Goal: Task Accomplishment & Management: Manage account settings

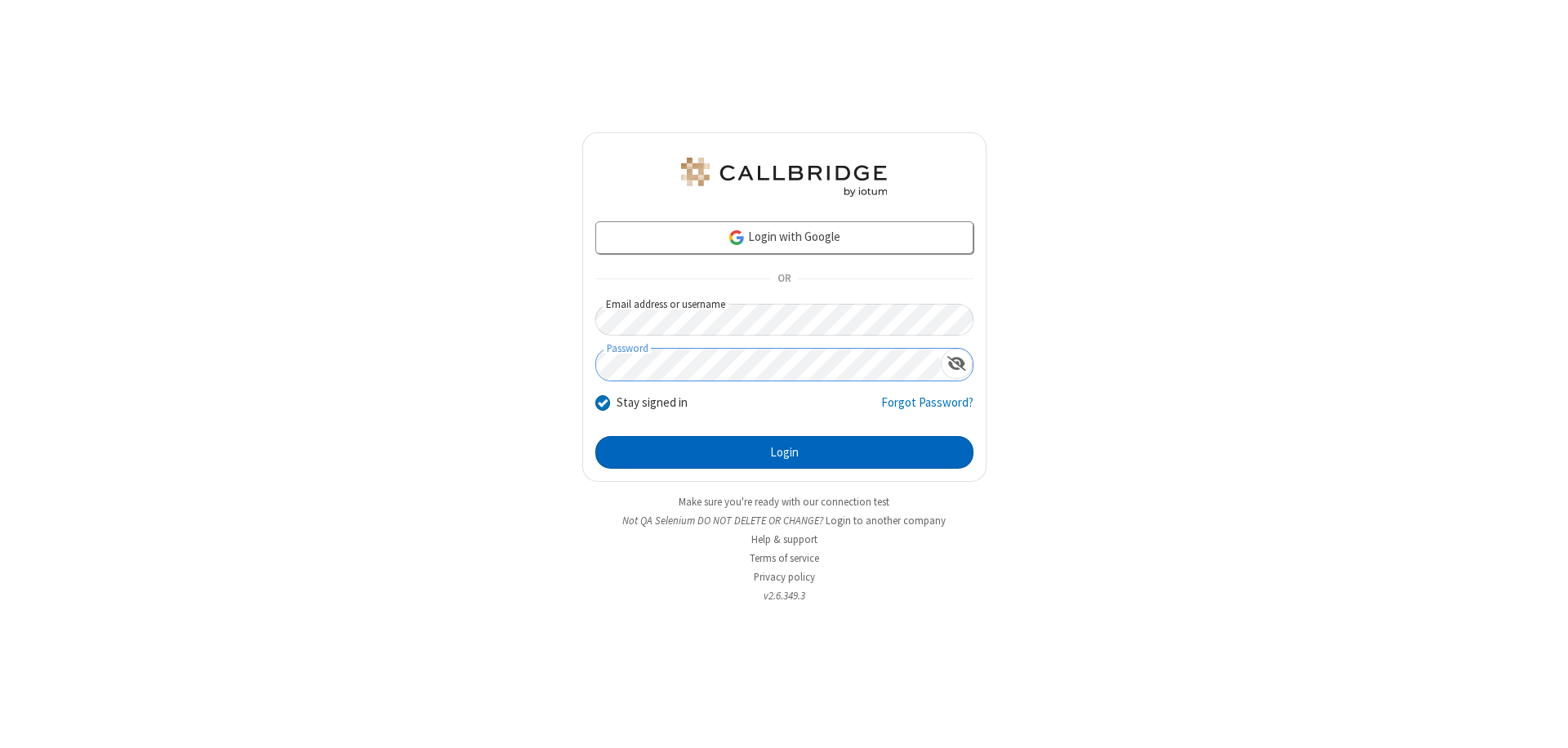
click at [784, 452] on button "Login" at bounding box center [784, 452] width 378 height 33
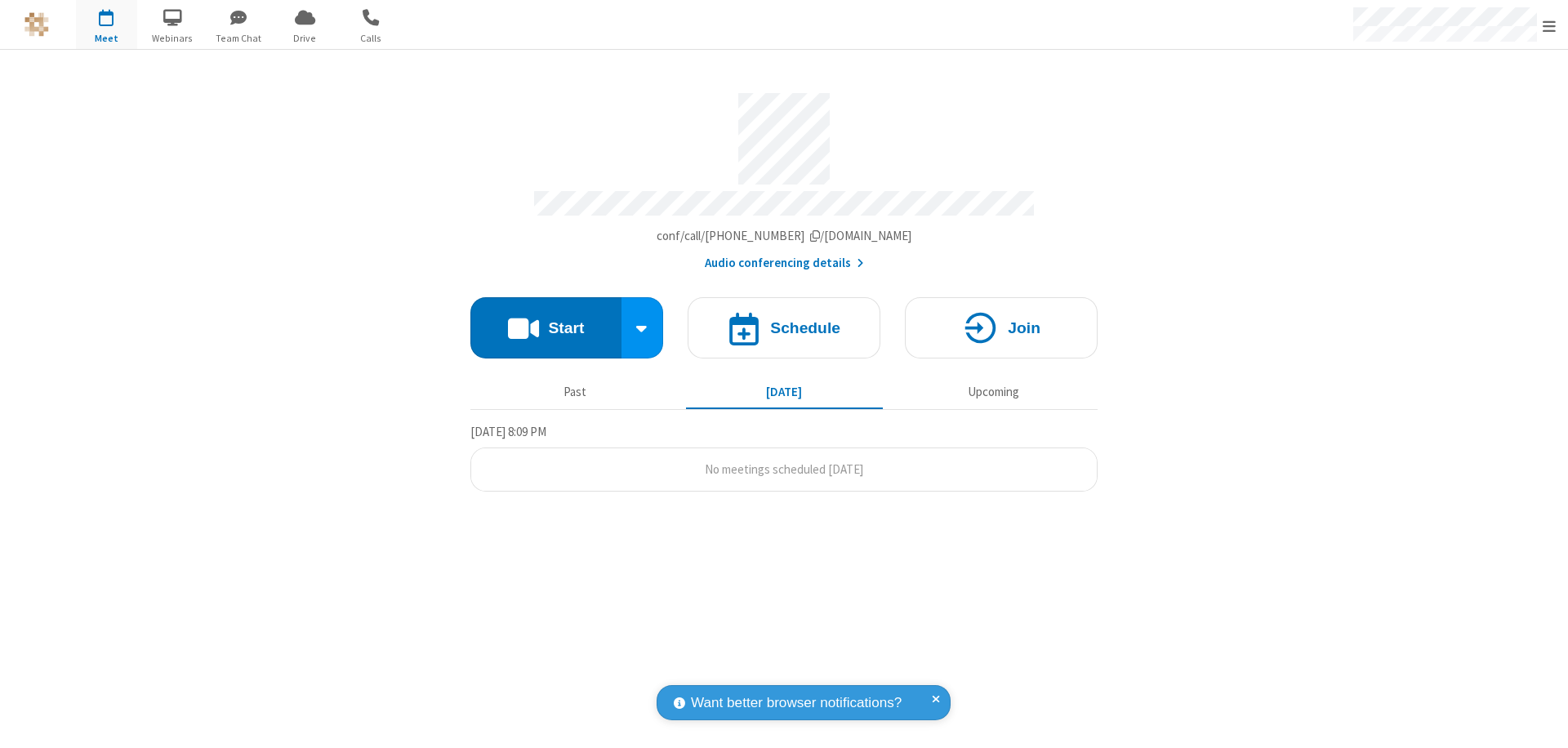
click at [1549, 25] on span "Open menu" at bounding box center [1548, 26] width 13 height 16
click at [1454, 109] on div "Settings" at bounding box center [1453, 109] width 227 height 44
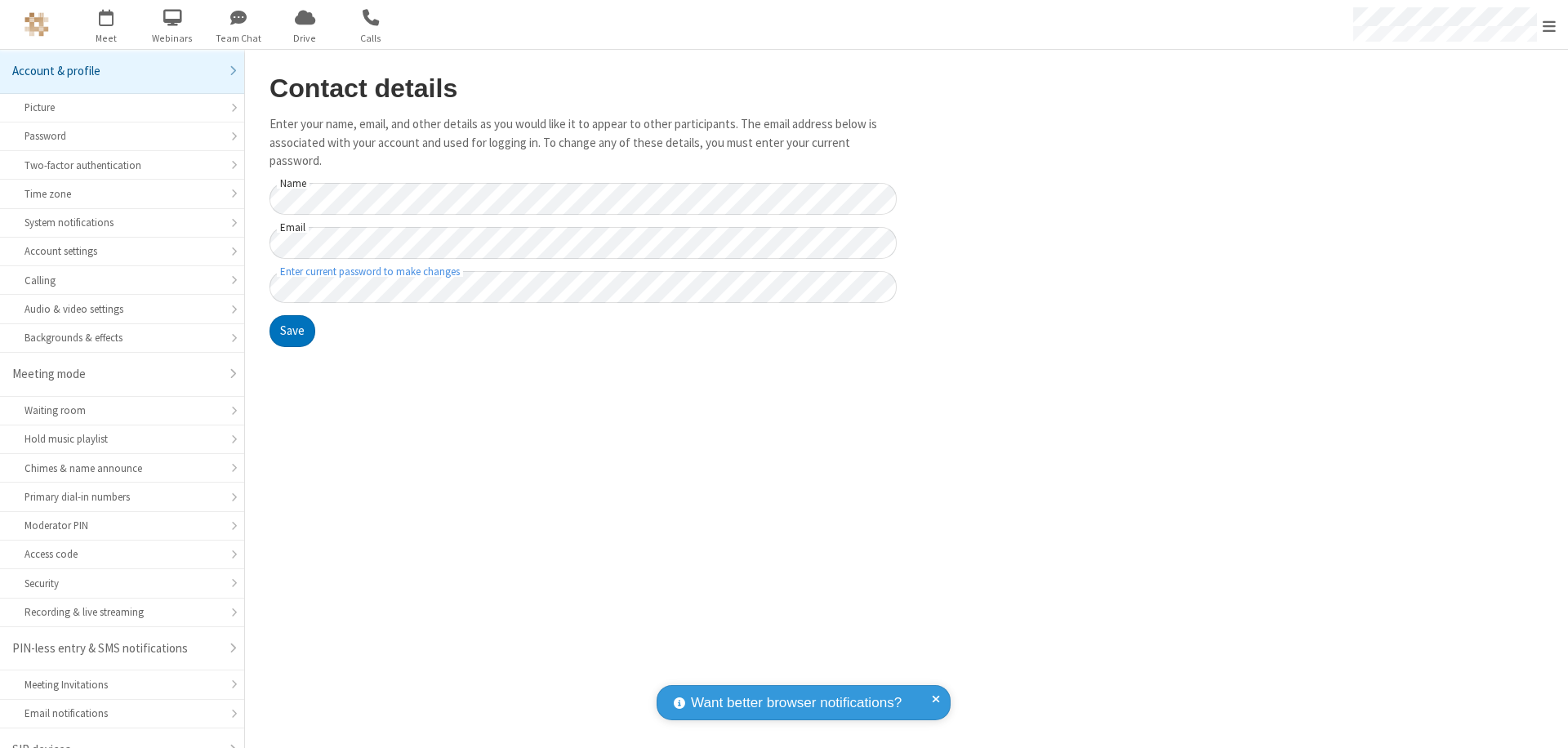
scroll to position [23, 0]
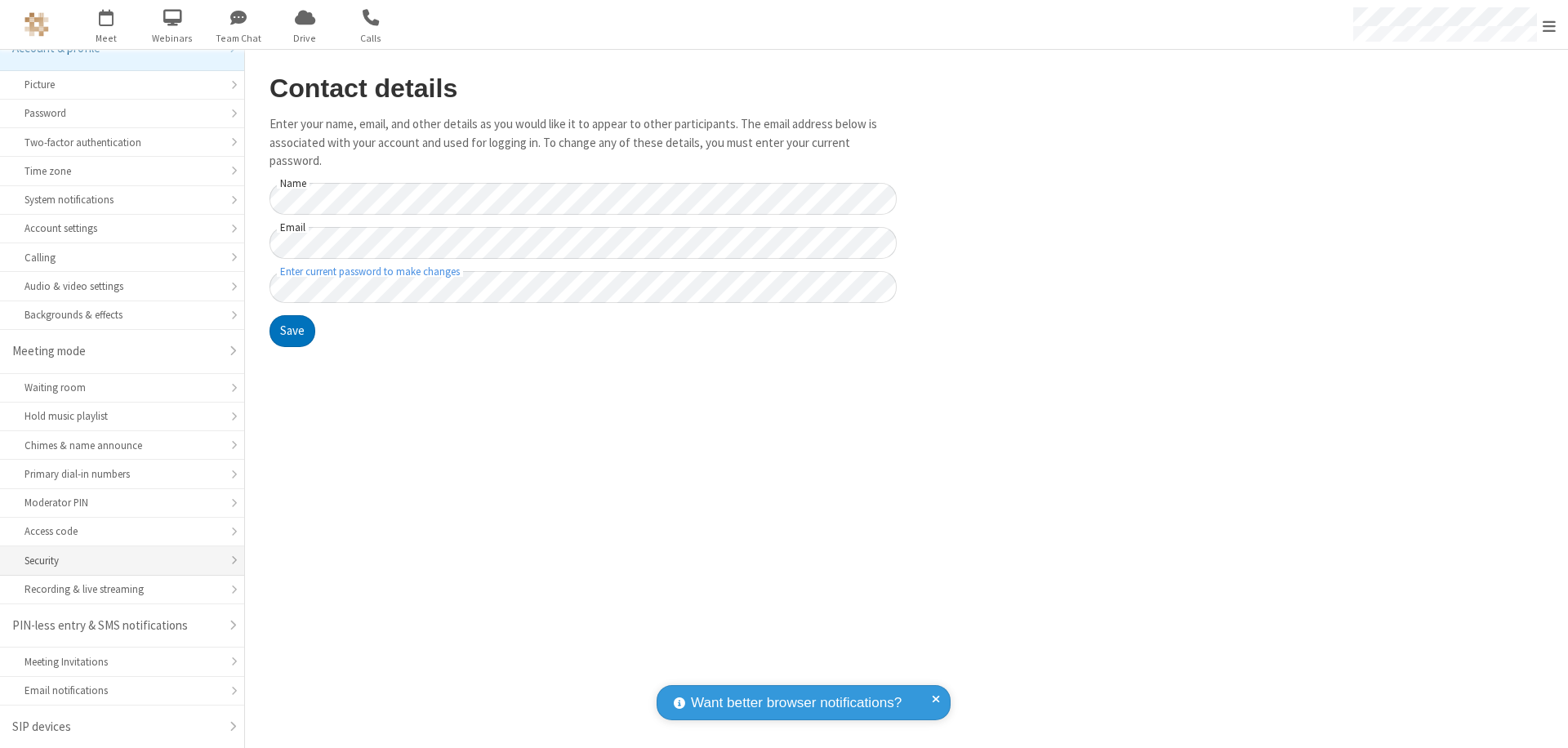
click at [116, 560] on div "Security" at bounding box center [122, 560] width 195 height 15
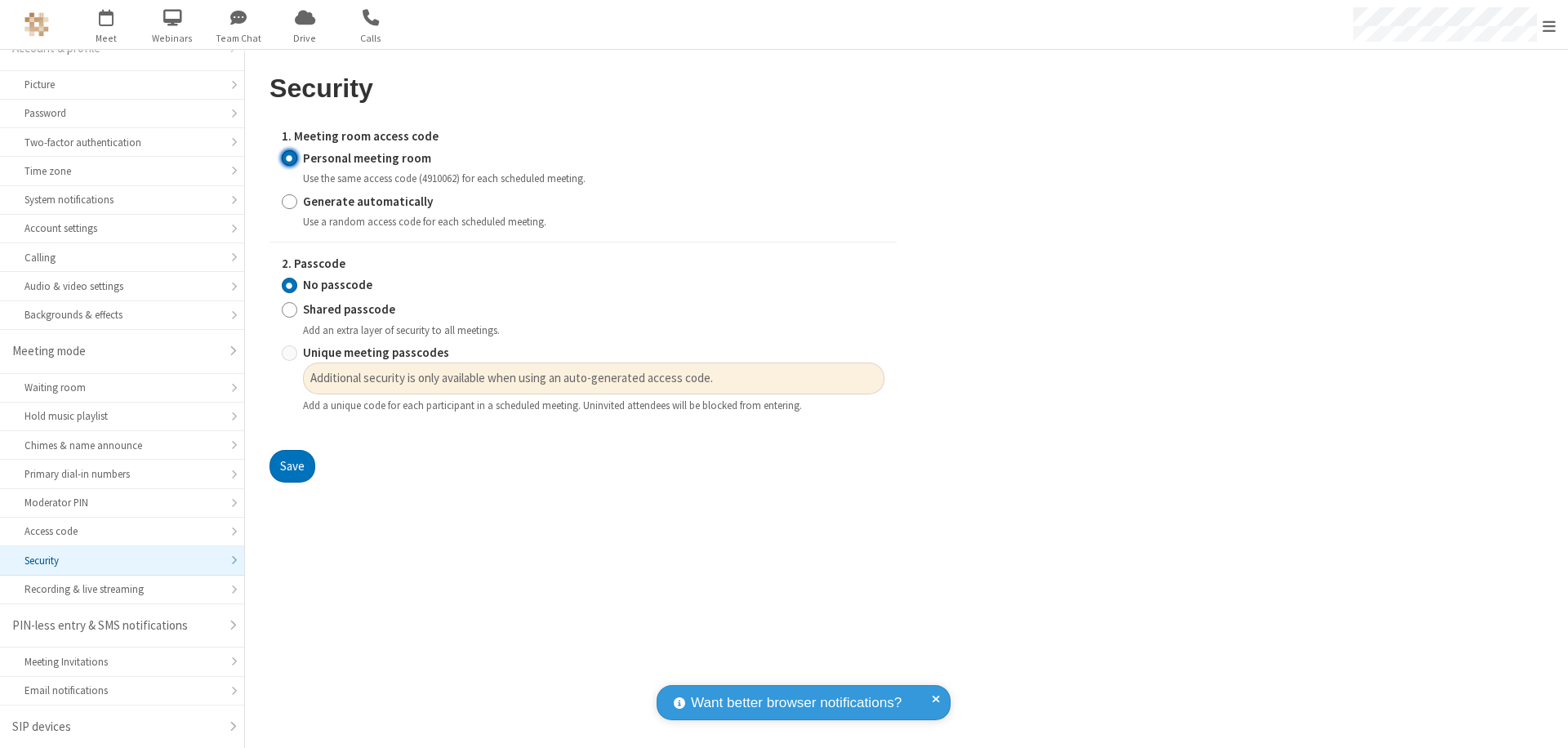
click at [289, 158] on input "Personal meeting room" at bounding box center [289, 158] width 15 height 17
click at [289, 285] on input "No passcode" at bounding box center [289, 286] width 15 height 17
click at [292, 466] on button "Save" at bounding box center [292, 466] width 45 height 33
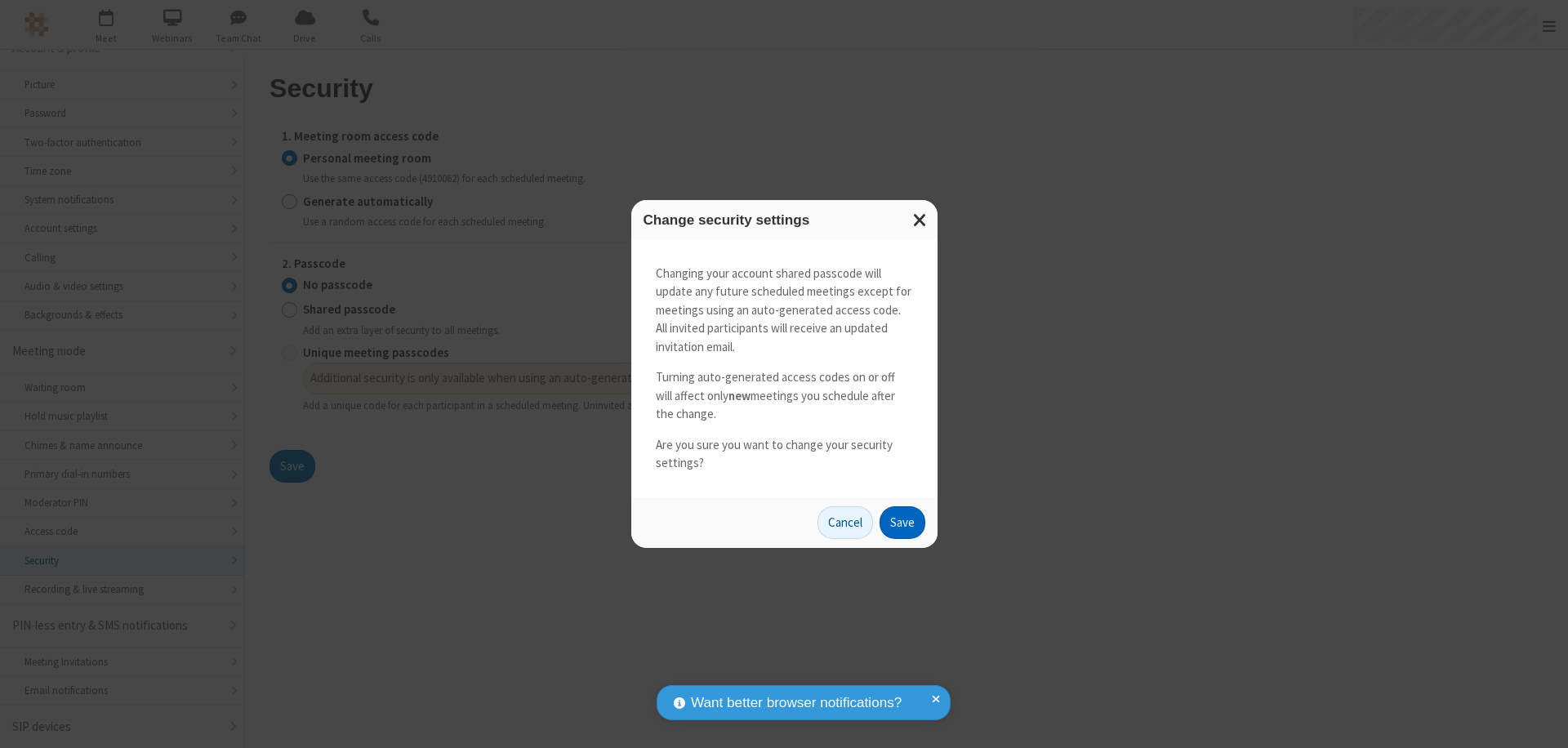
click at [902, 522] on button "Save" at bounding box center [902, 522] width 45 height 33
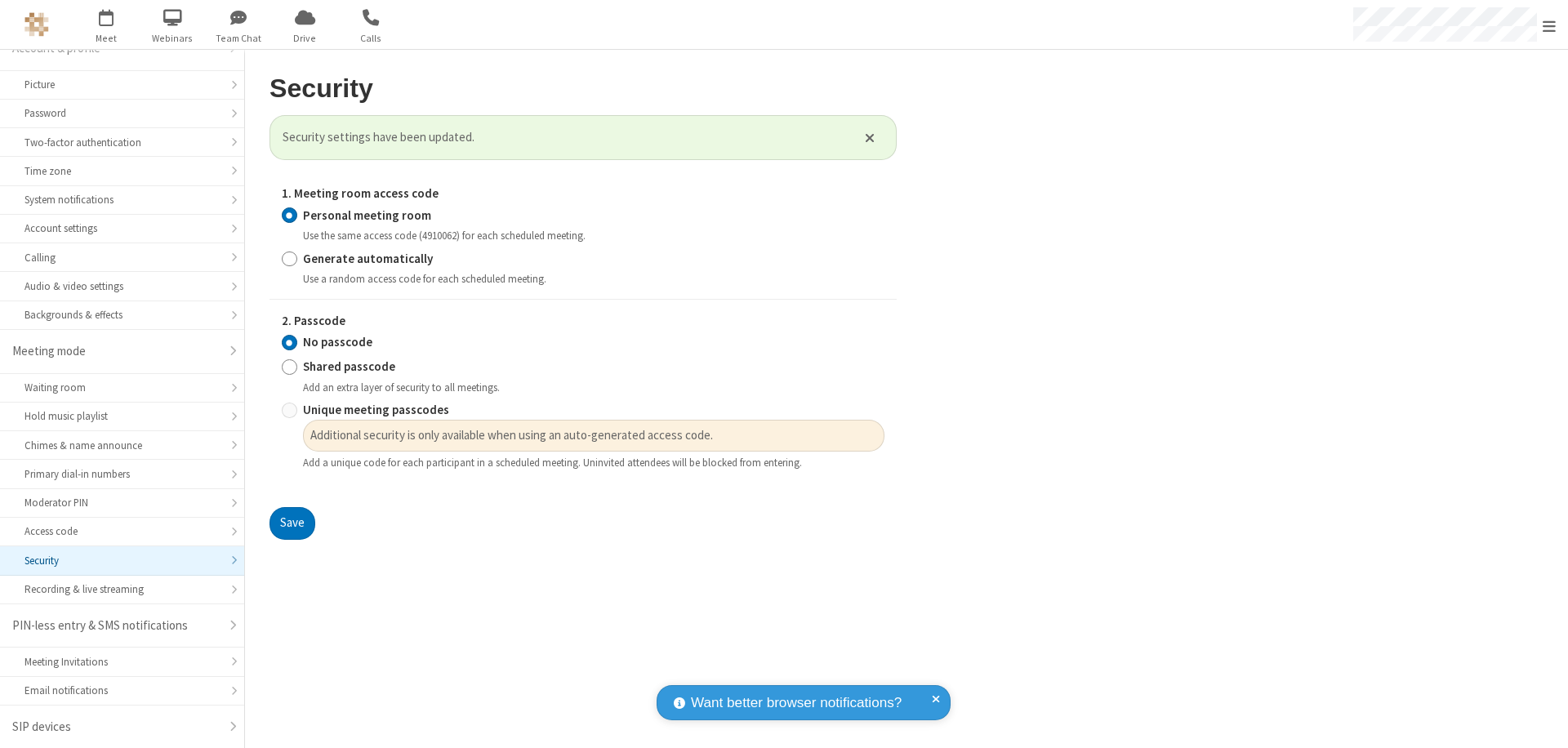
click at [1549, 25] on span "Open menu" at bounding box center [1548, 26] width 13 height 16
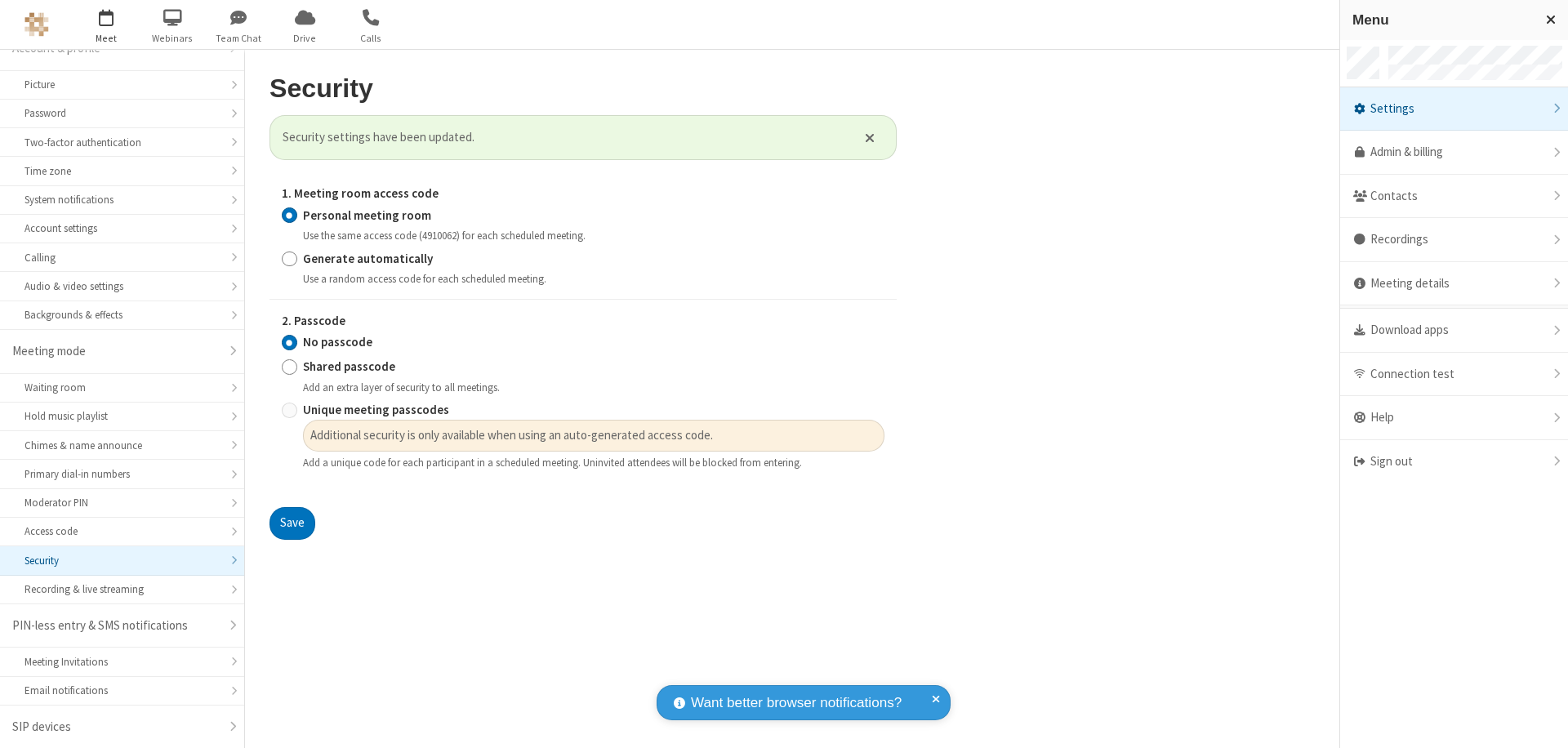
click at [106, 25] on span "button" at bounding box center [106, 17] width 61 height 27
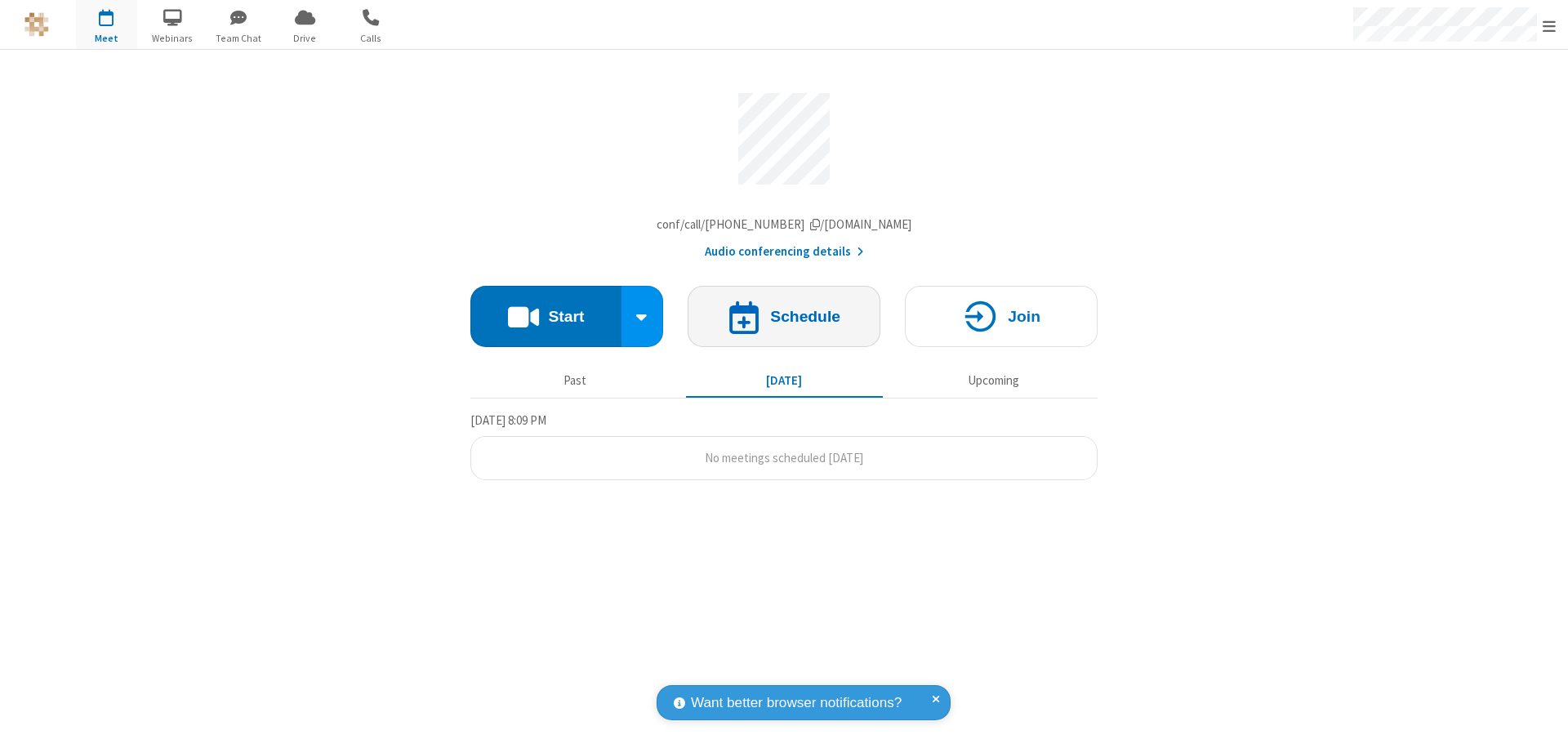
click at [784, 320] on h4 "Schedule" at bounding box center [805, 317] width 70 height 15
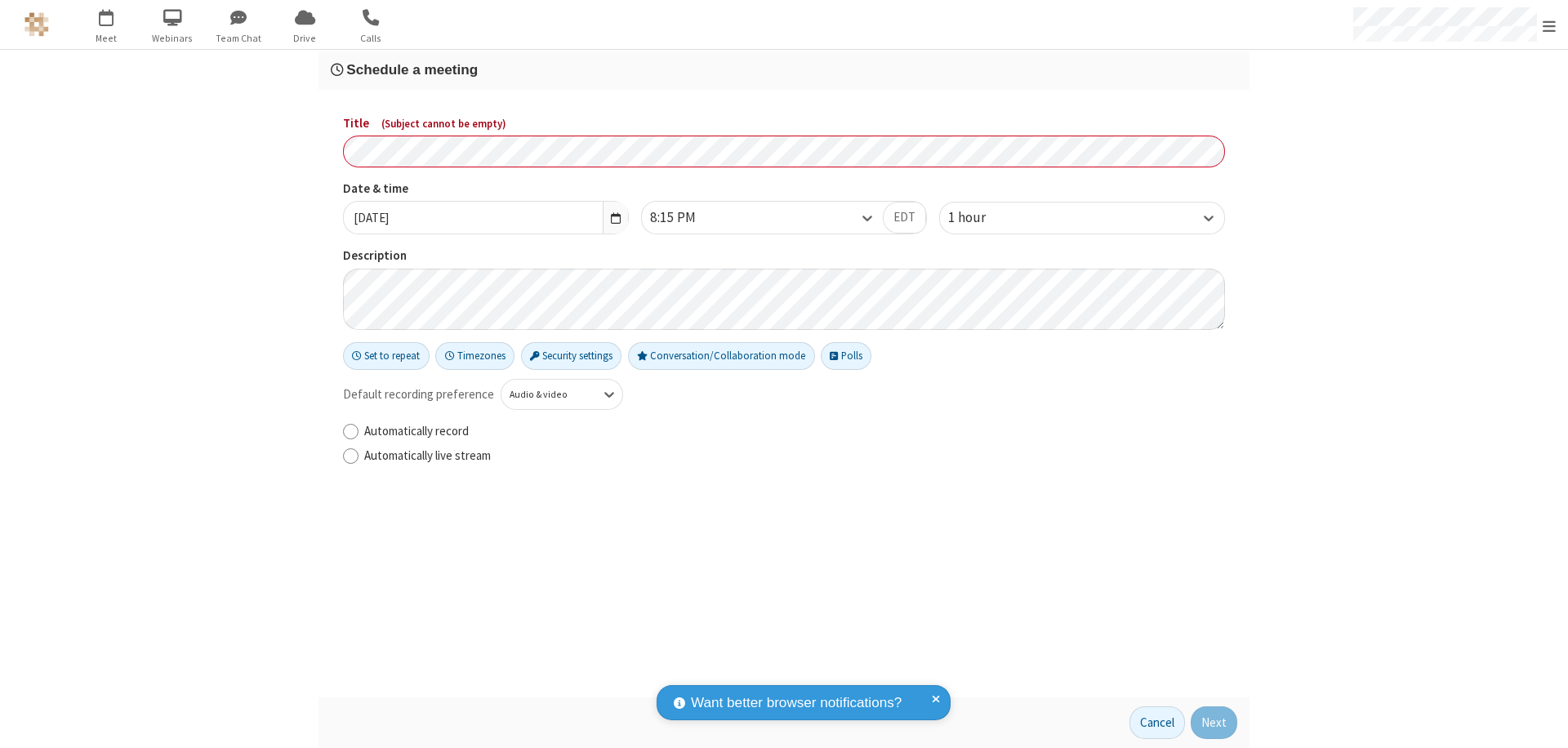
click at [784, 69] on h3 "Schedule a meeting" at bounding box center [784, 69] width 906 height 15
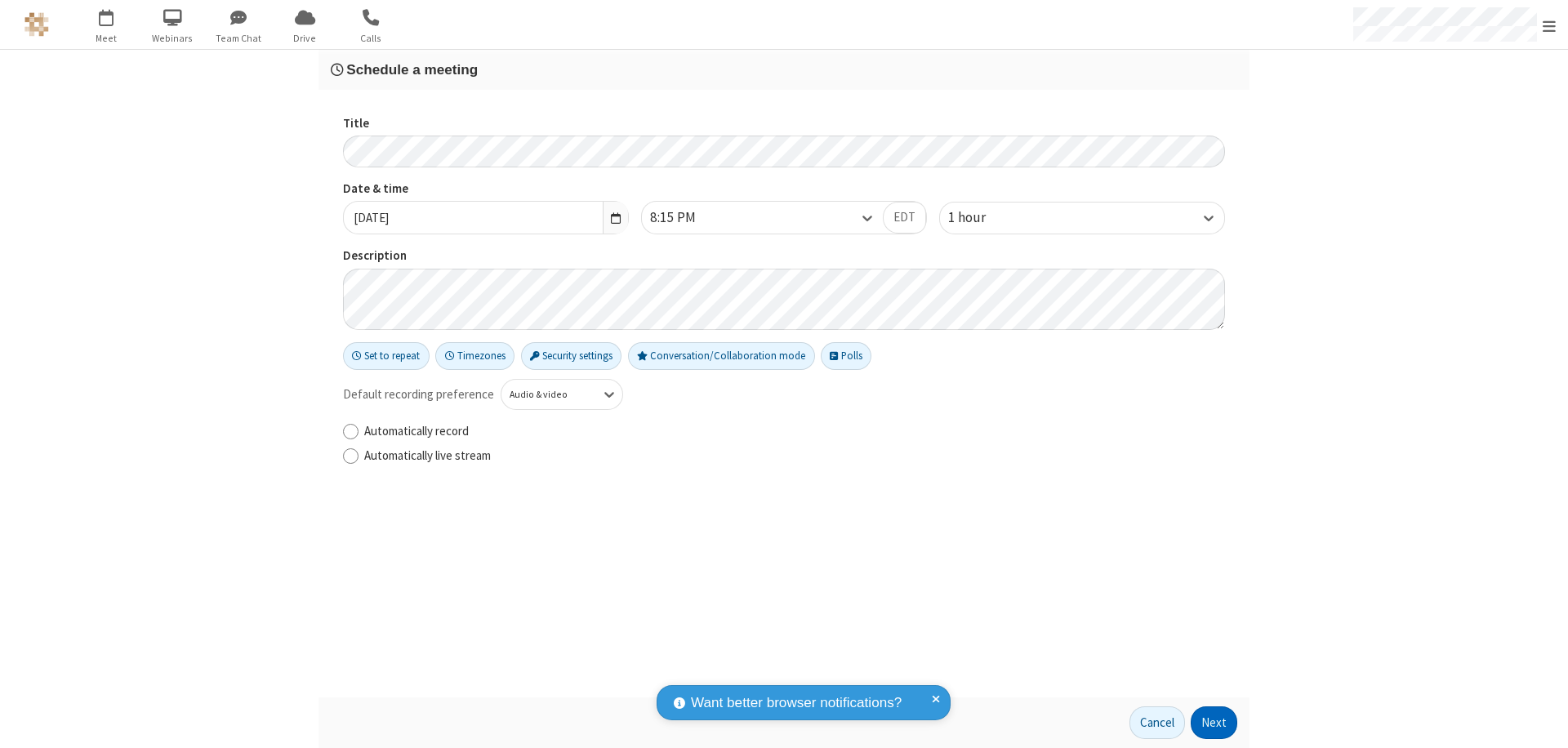
click at [1214, 722] on button "Next" at bounding box center [1214, 722] width 46 height 33
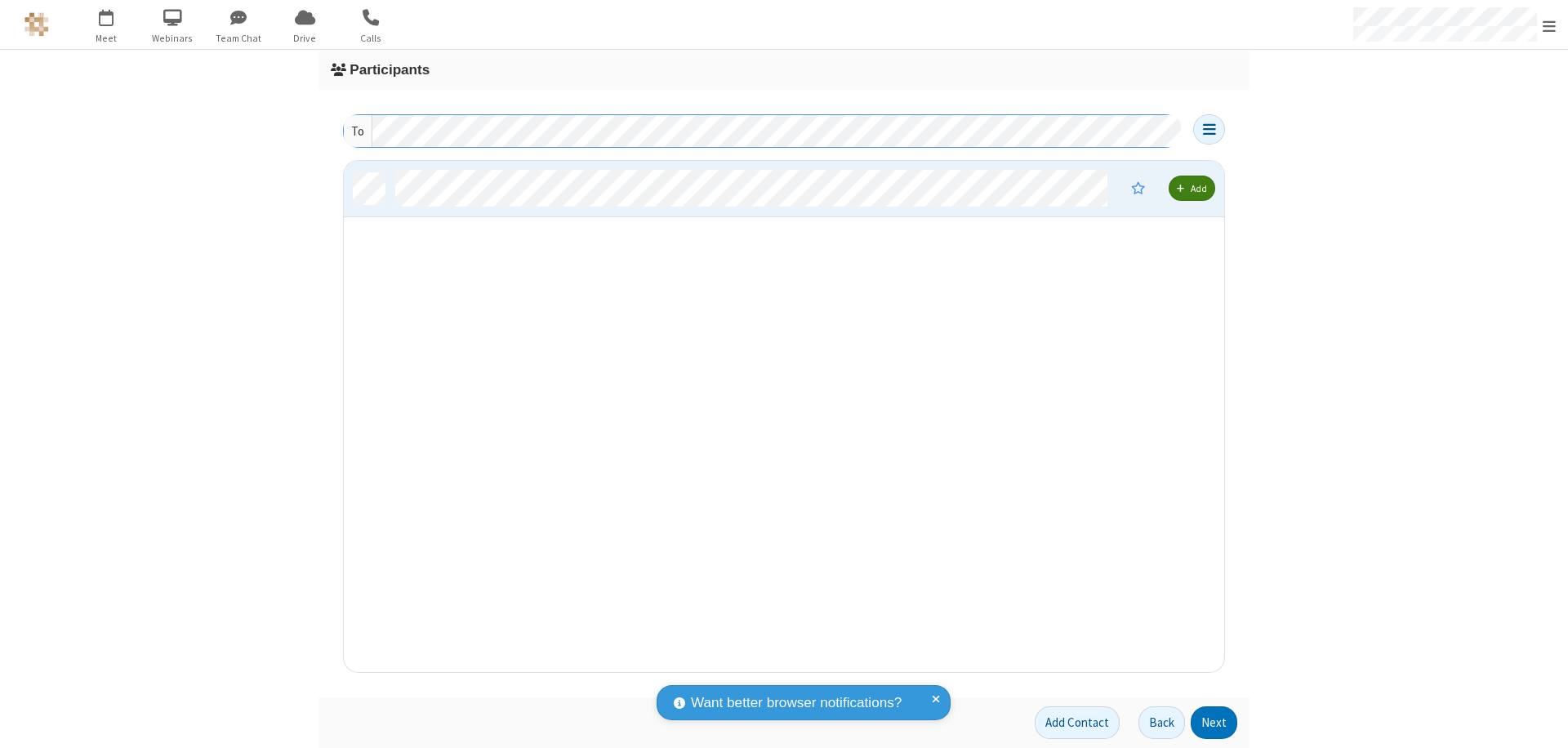
scroll to position [498, 868]
click at [1214, 722] on button "Next" at bounding box center [1214, 722] width 46 height 33
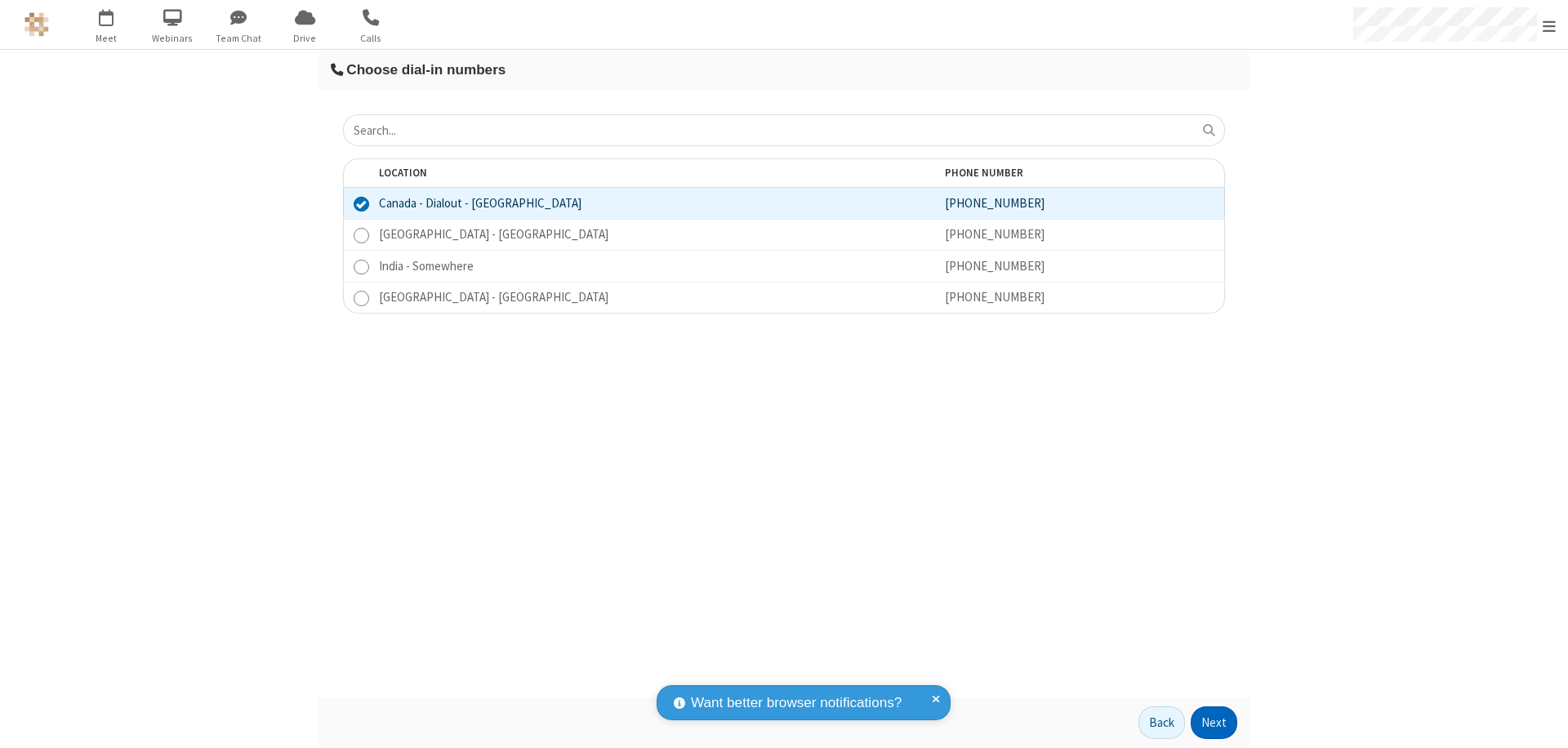
click at [1214, 722] on button "Next" at bounding box center [1214, 722] width 46 height 33
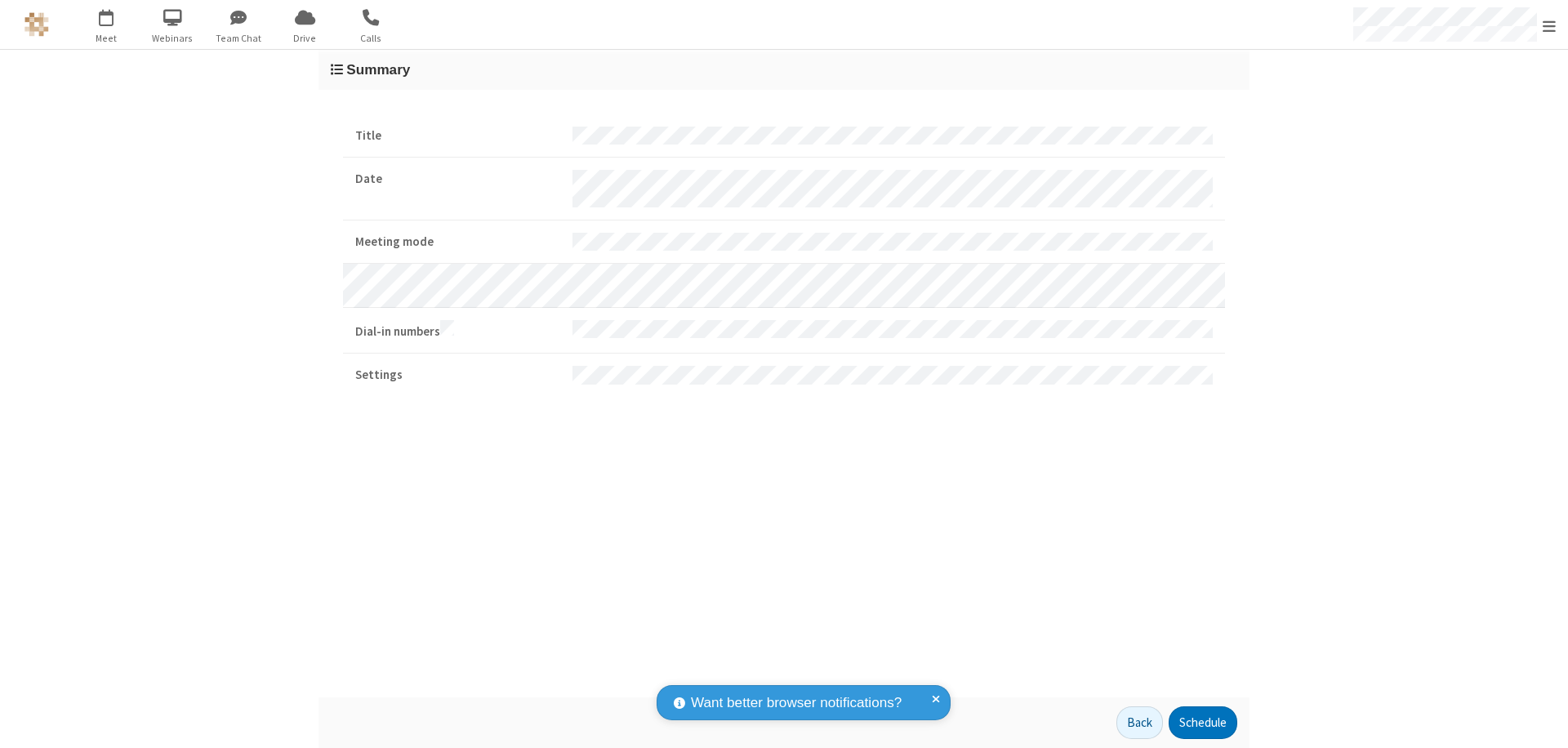
click at [1202, 722] on button "Schedule" at bounding box center [1203, 722] width 69 height 33
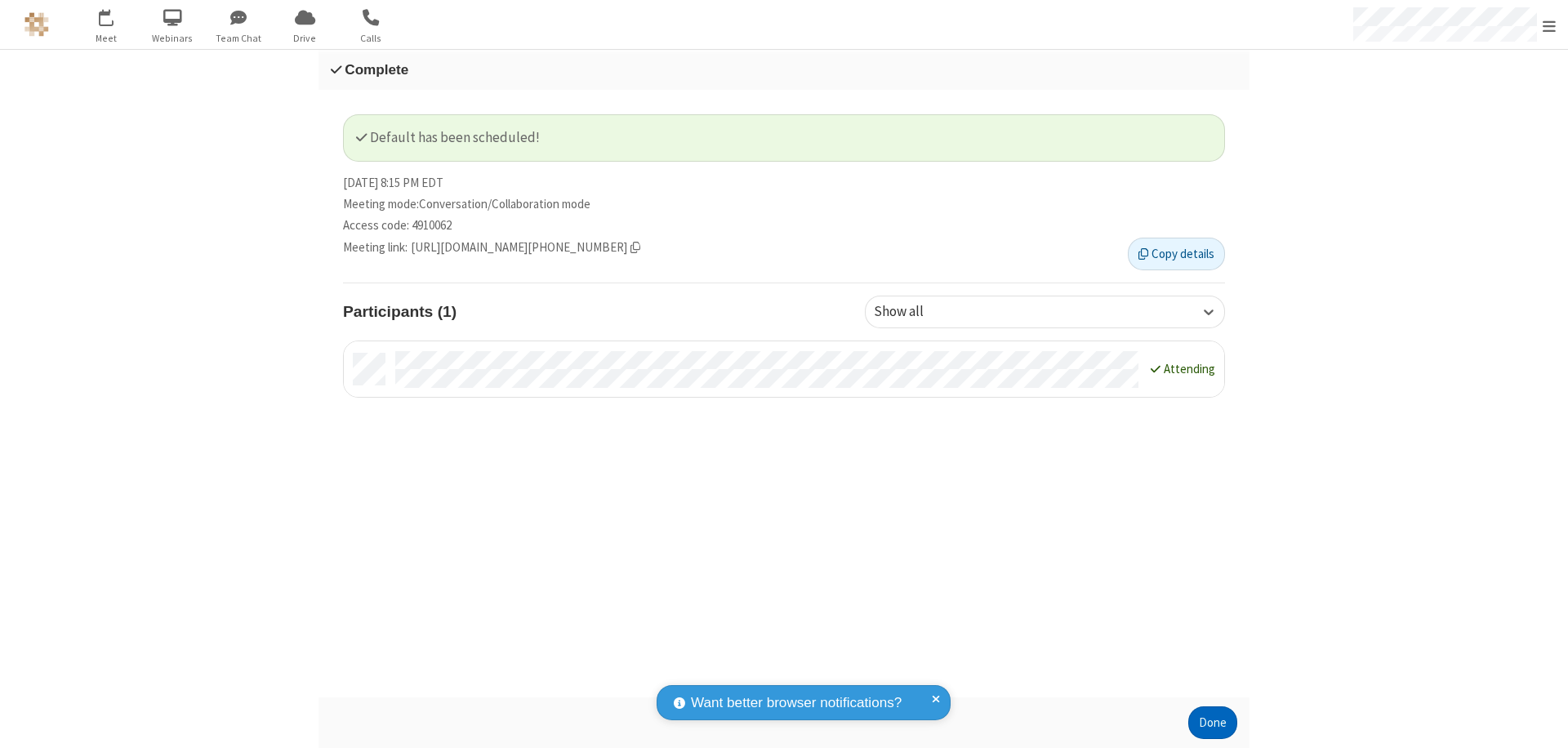
click at [1213, 722] on button "Done" at bounding box center [1213, 722] width 49 height 33
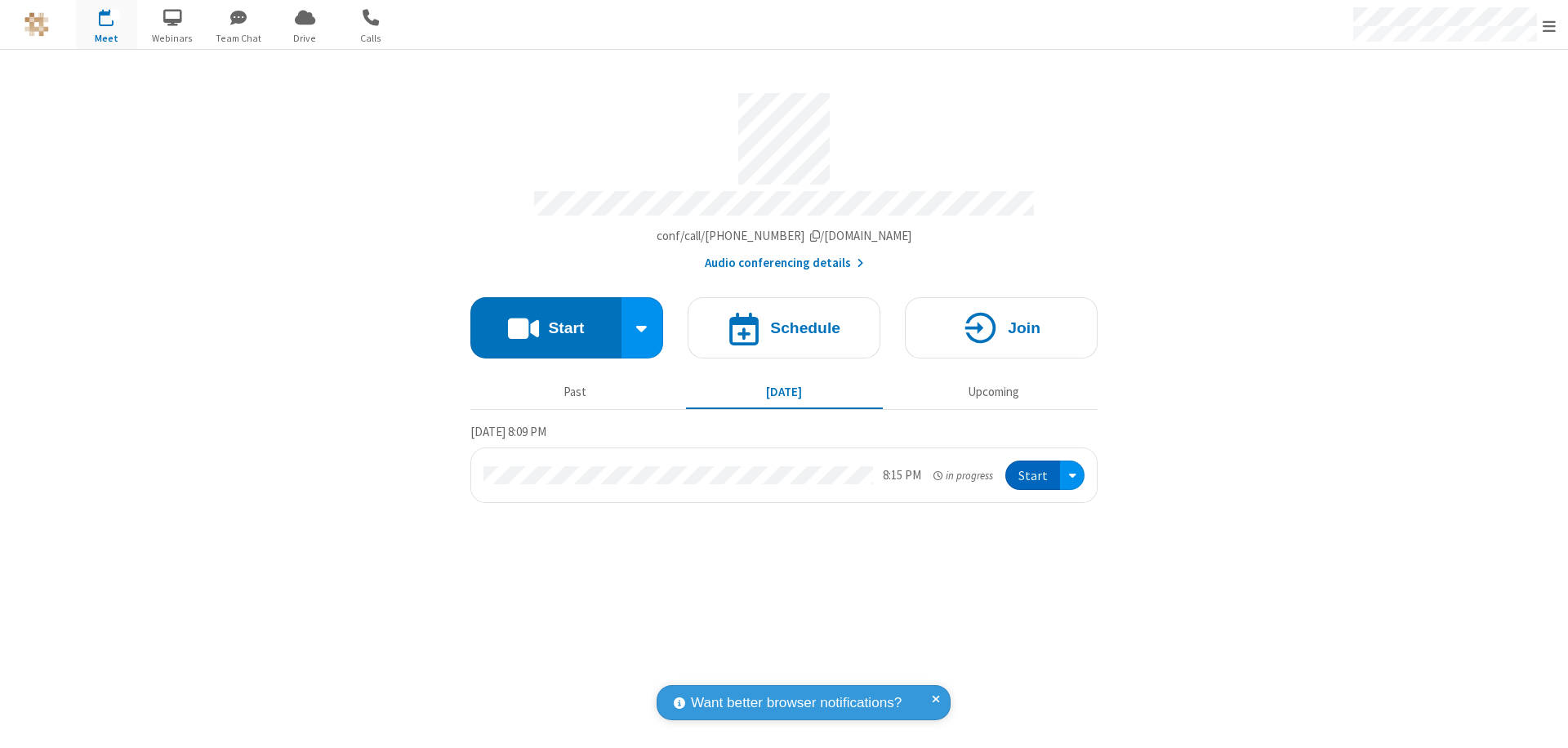
click at [1034, 468] on button "Start" at bounding box center [1032, 475] width 55 height 30
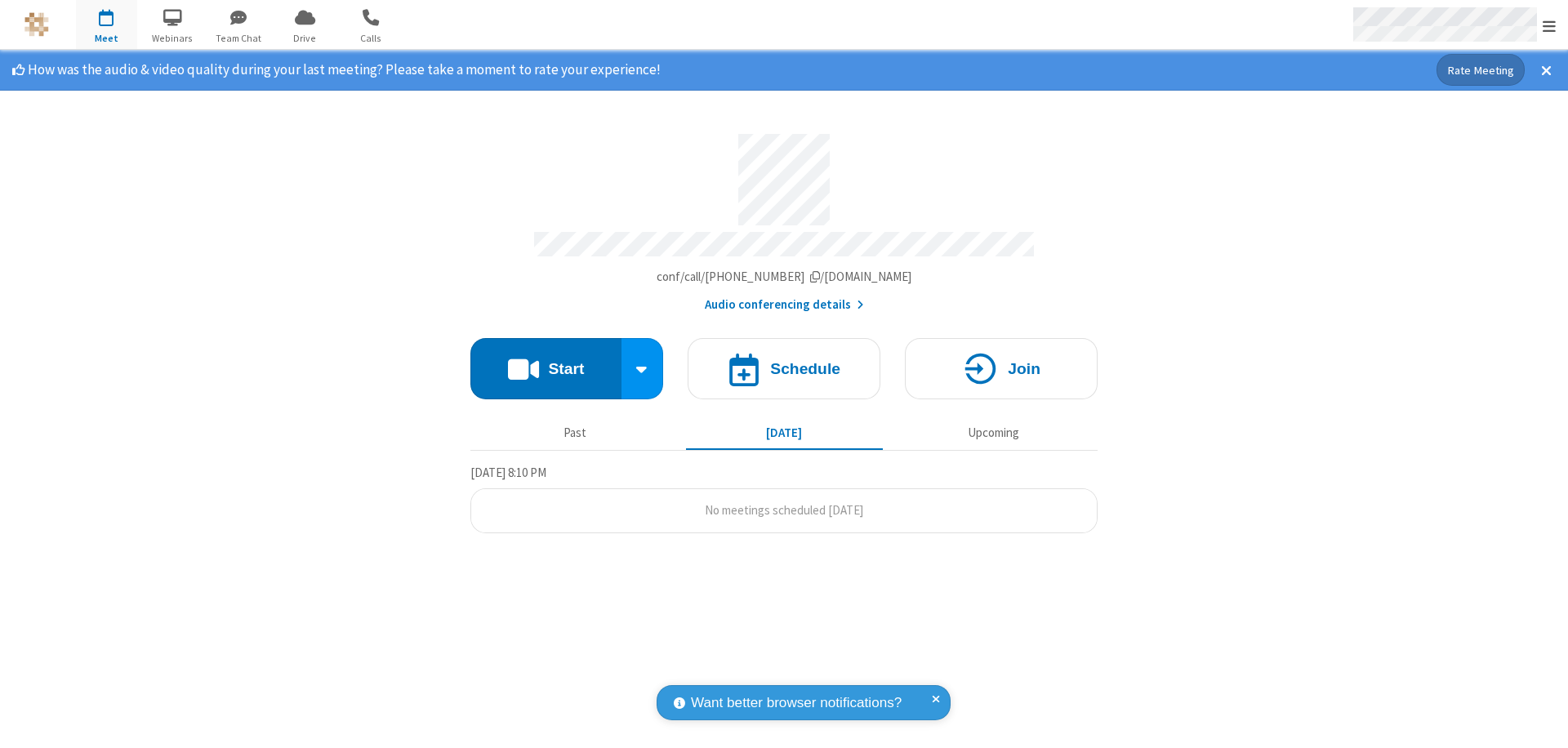
click at [1549, 25] on span "Open menu" at bounding box center [1548, 26] width 13 height 16
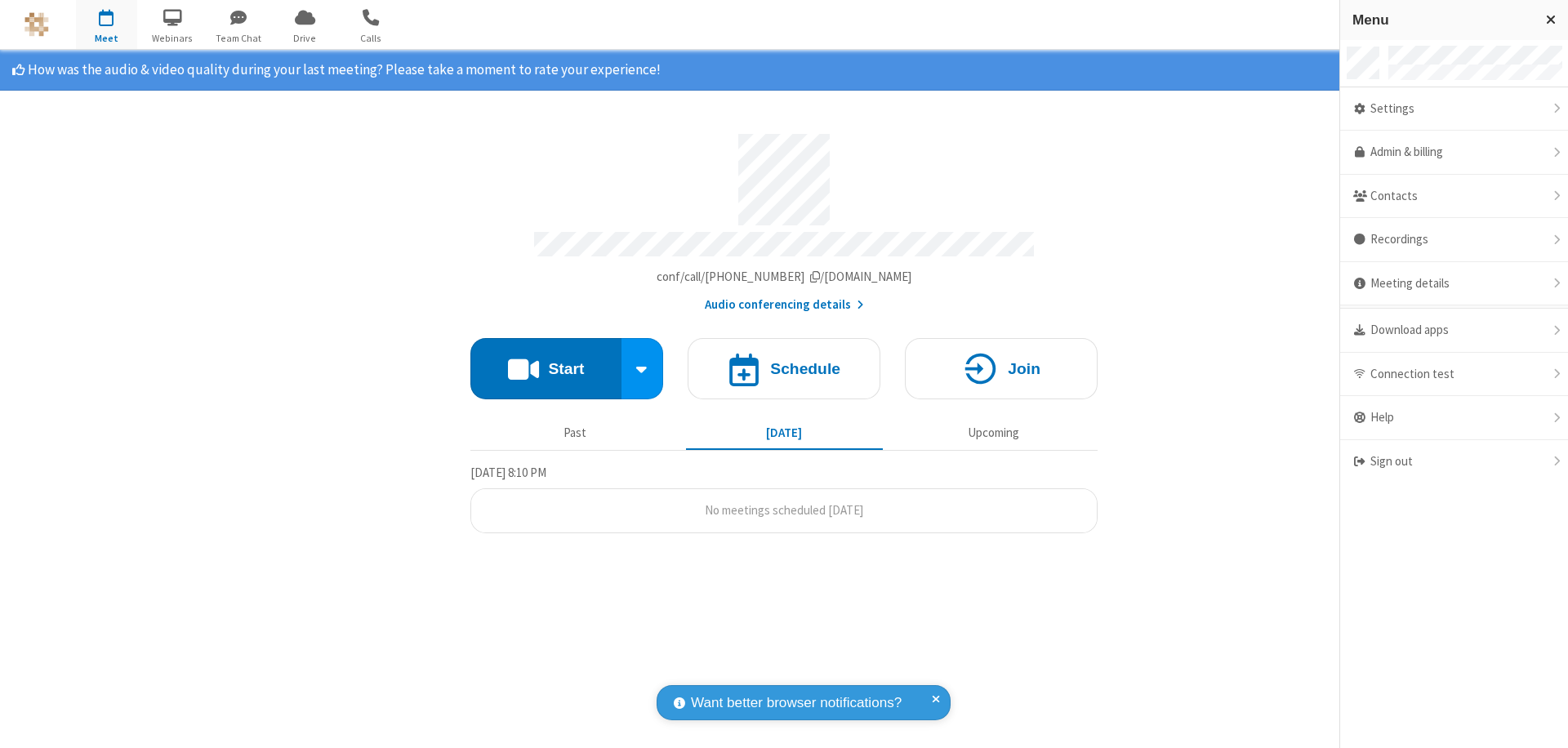
click at [1454, 109] on div "Settings" at bounding box center [1453, 109] width 227 height 44
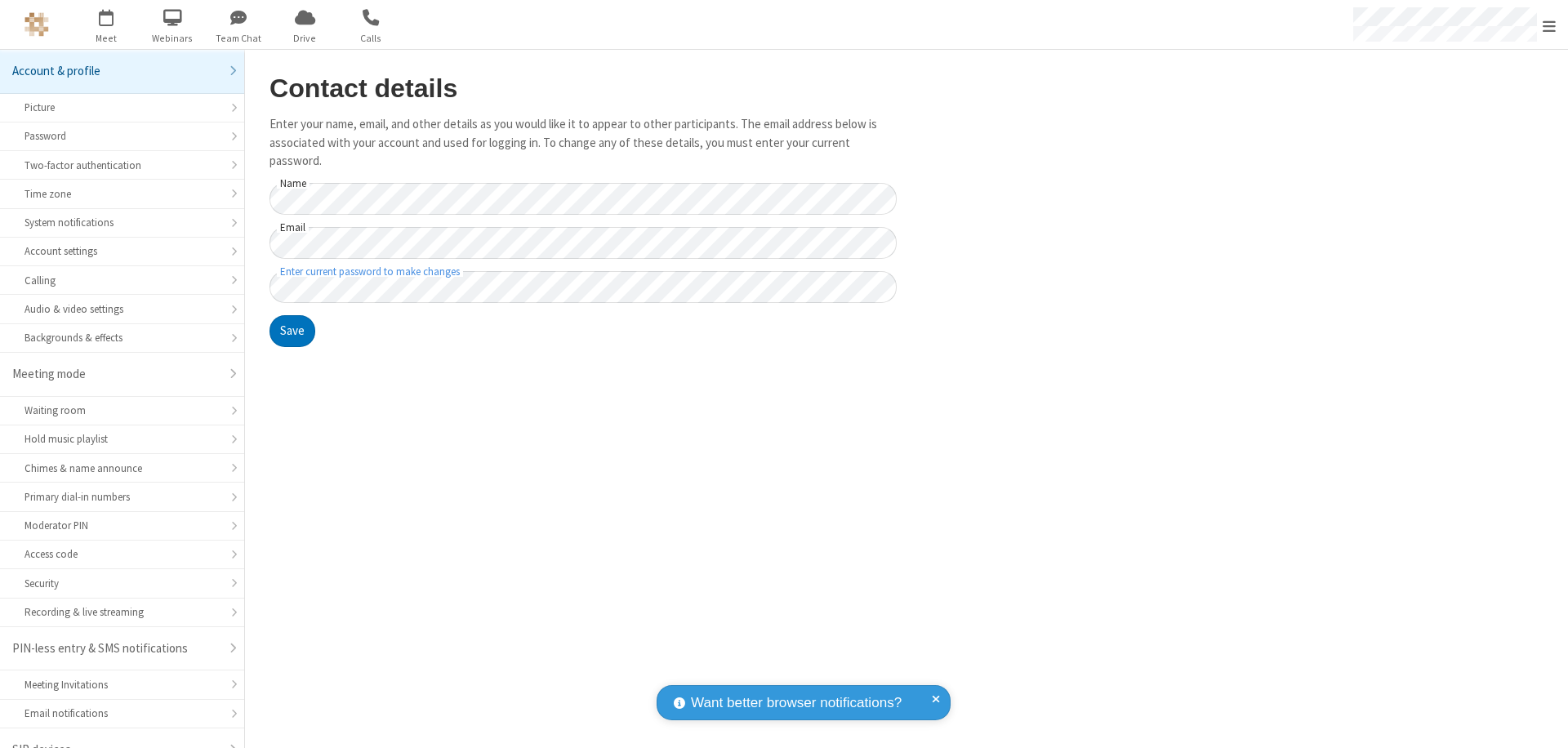
scroll to position [23, 0]
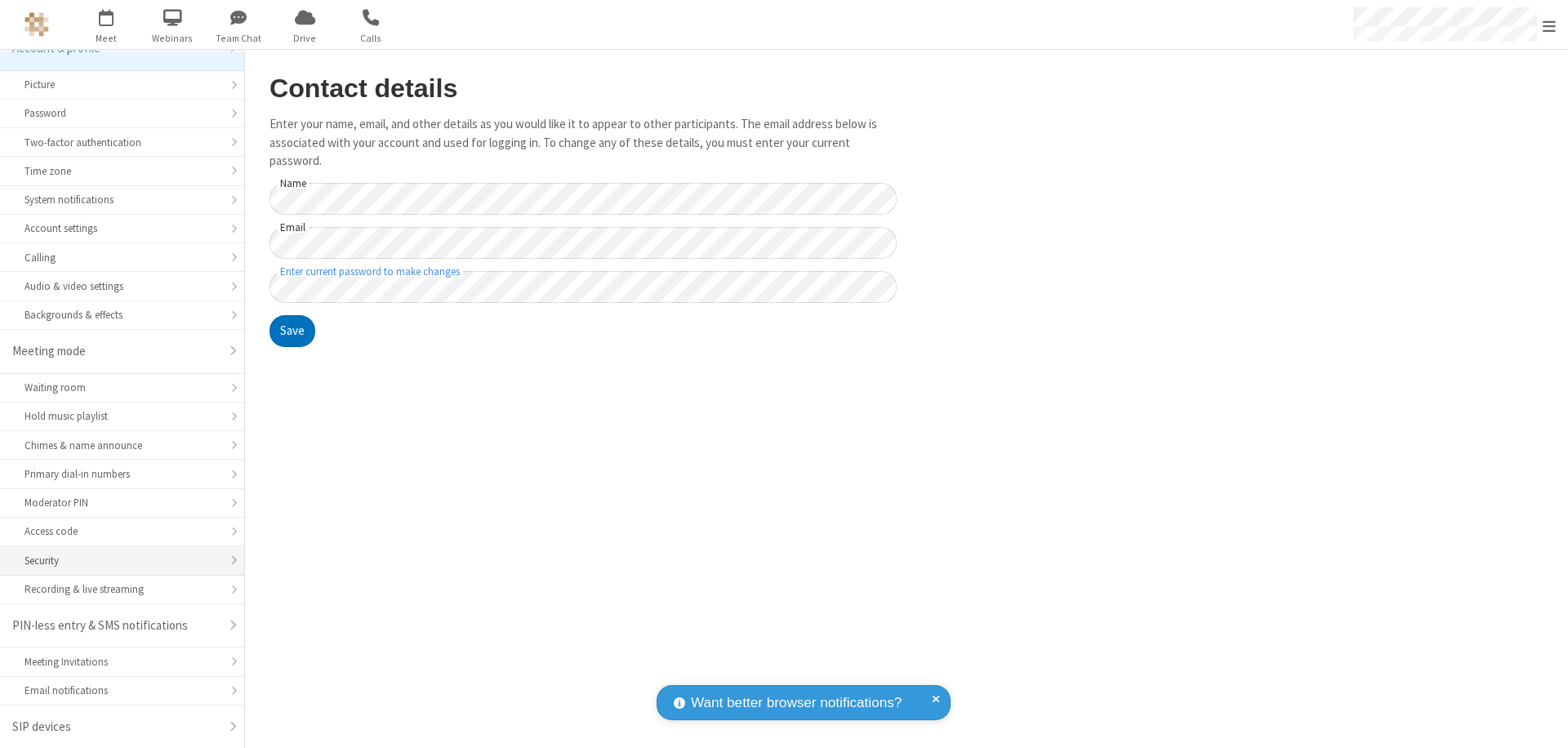
click at [116, 560] on div "Security" at bounding box center [122, 560] width 195 height 15
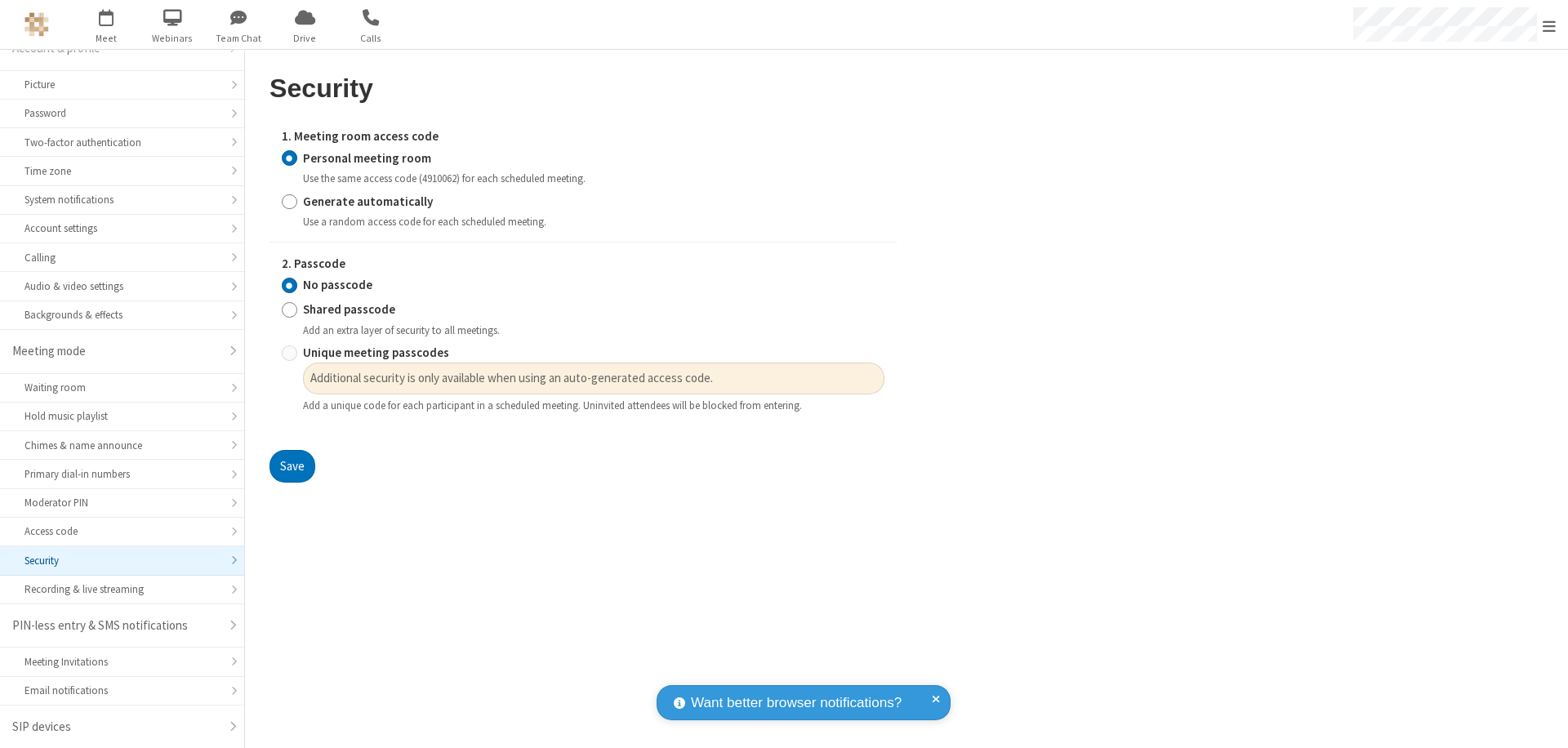
click at [289, 158] on input "Personal meeting room" at bounding box center [289, 158] width 15 height 17
click at [289, 285] on input "No passcode" at bounding box center [289, 286] width 15 height 17
click at [292, 466] on button "Save" at bounding box center [292, 466] width 45 height 33
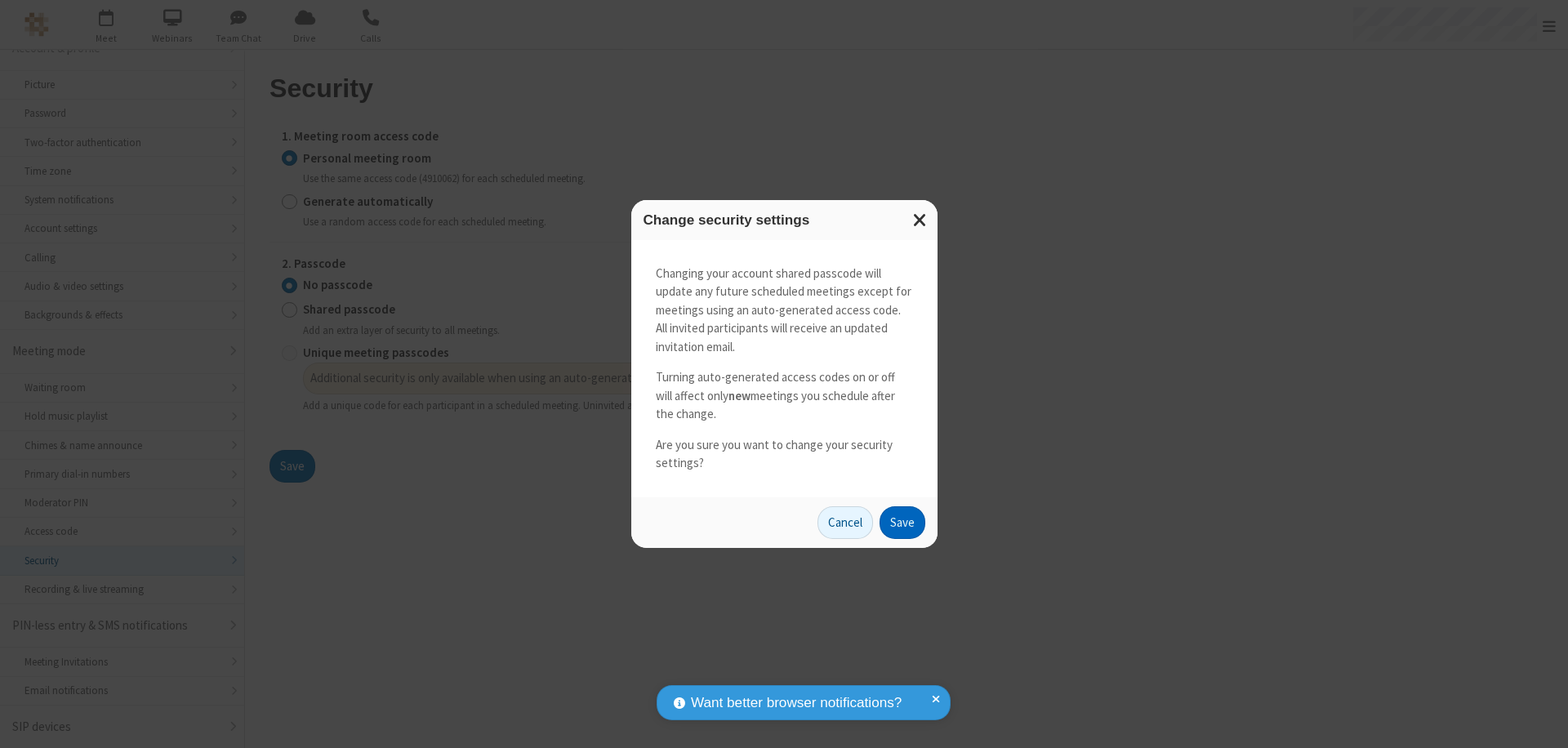
click at [902, 522] on button "Save" at bounding box center [902, 522] width 45 height 33
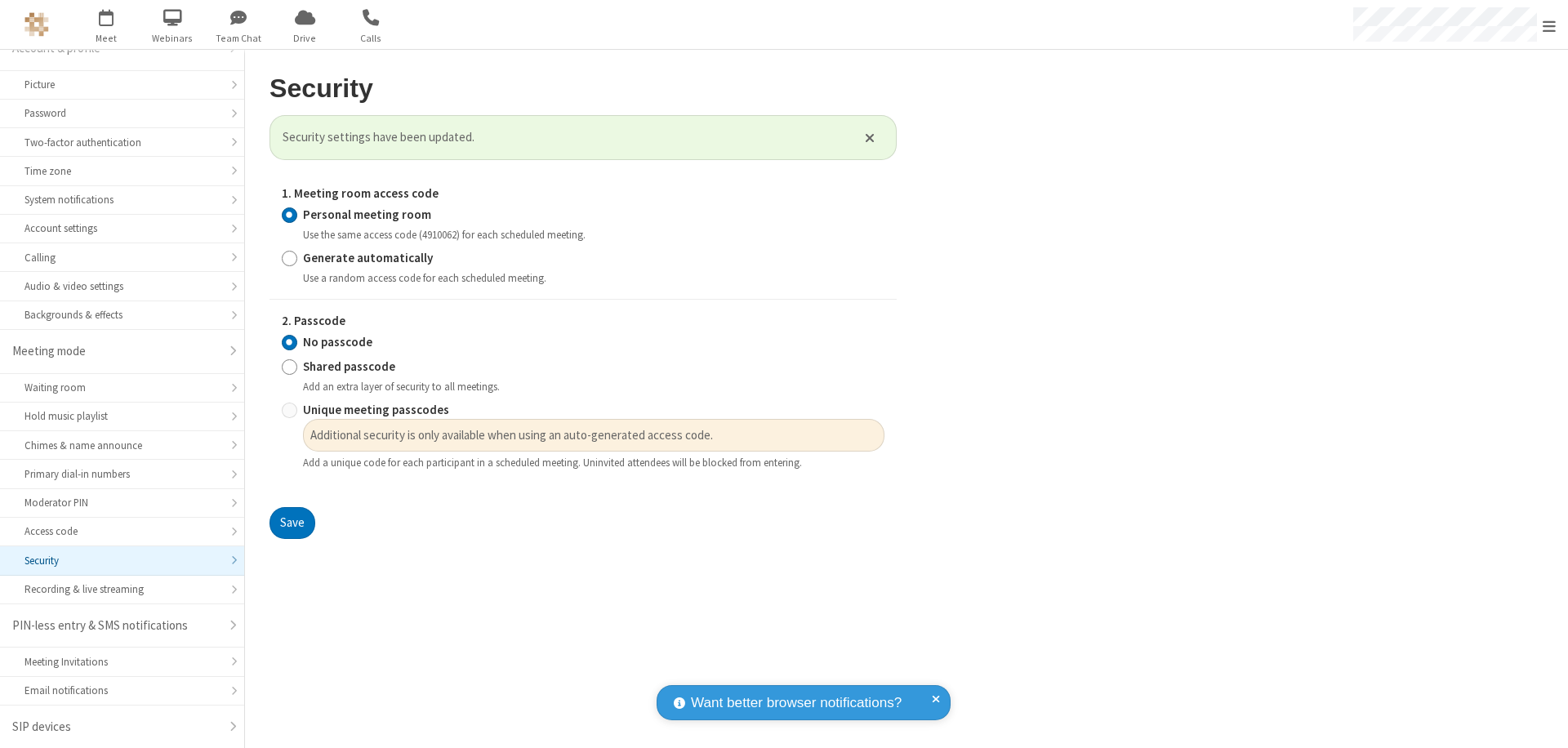
click at [1549, 25] on span "Open menu" at bounding box center [1548, 26] width 13 height 16
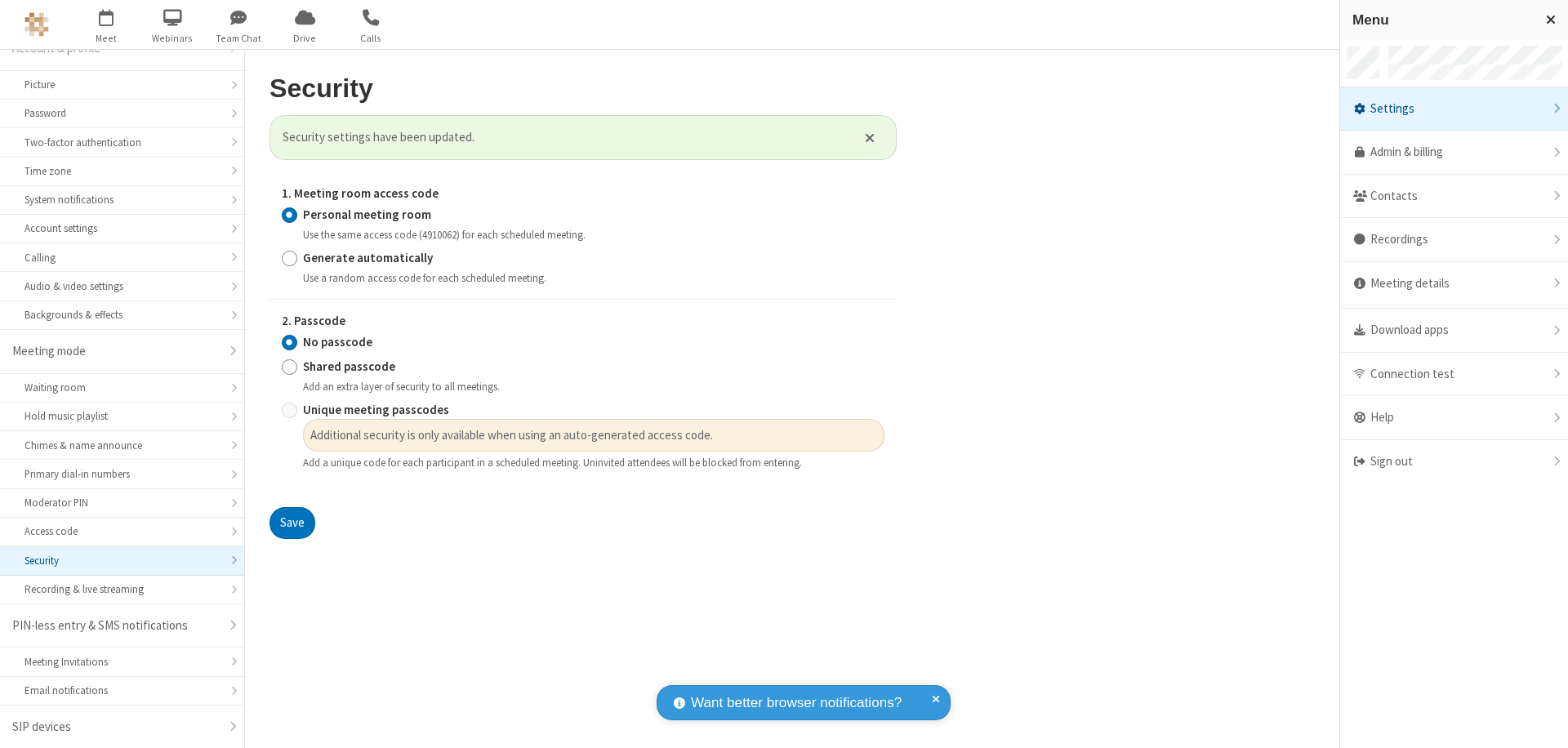
click at [1454, 461] on div "Sign out" at bounding box center [1453, 461] width 227 height 43
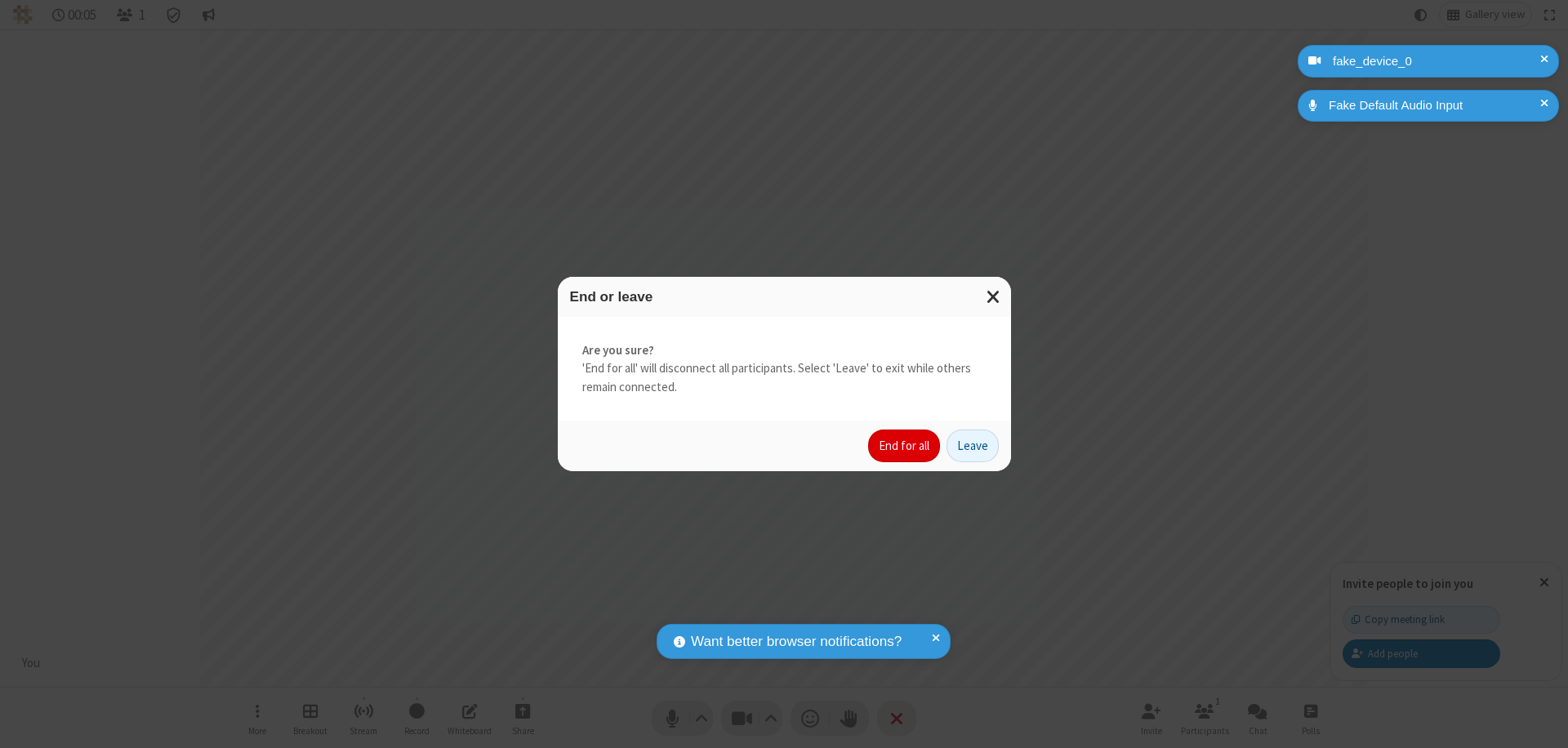
click at [905, 446] on button "End for all" at bounding box center [904, 446] width 72 height 33
